Goal: Navigation & Orientation: Find specific page/section

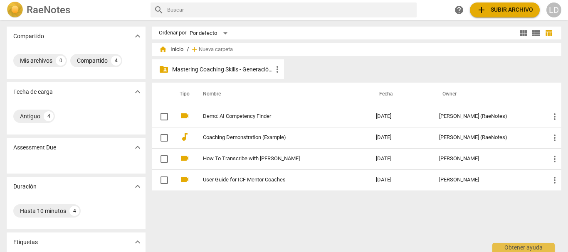
click at [222, 72] on p "Mastering Coaching Skills - Generación 31" at bounding box center [222, 69] width 100 height 9
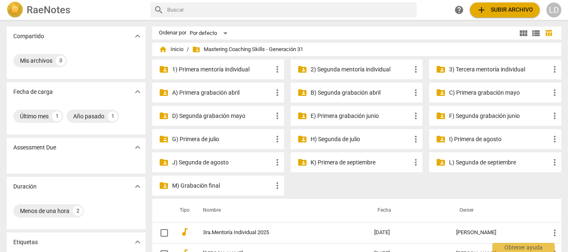
click at [460, 71] on p "3) Tercera mentoría individual" at bounding box center [499, 69] width 100 height 9
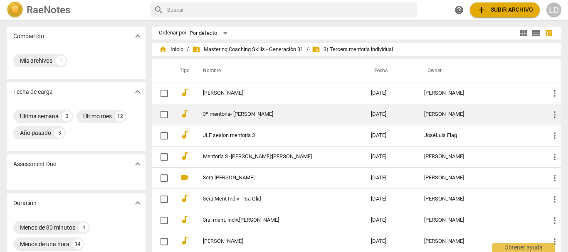
click at [254, 116] on link "3º mentoria- [PERSON_NAME]" at bounding box center [272, 114] width 138 height 6
